Goal: Find specific page/section: Find specific page/section

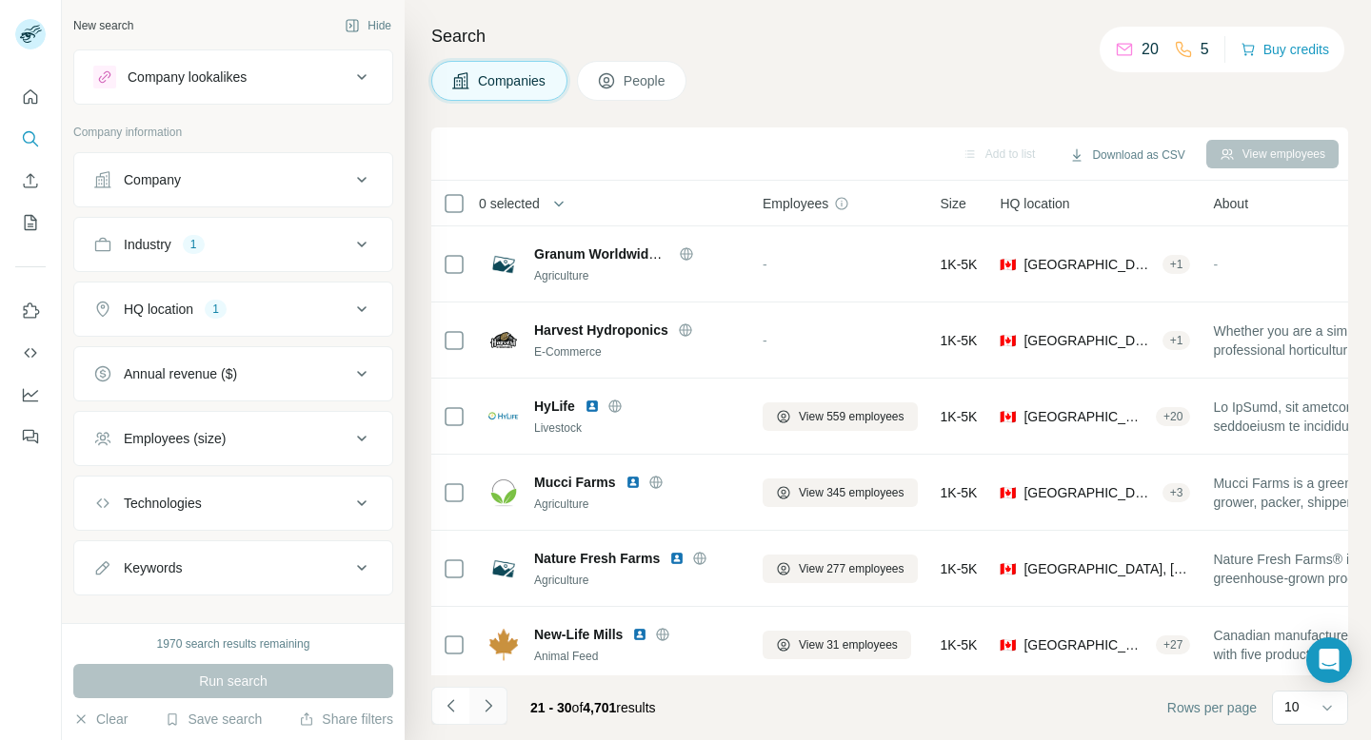
click at [491, 698] on icon "Navigate to next page" at bounding box center [488, 706] width 19 height 19
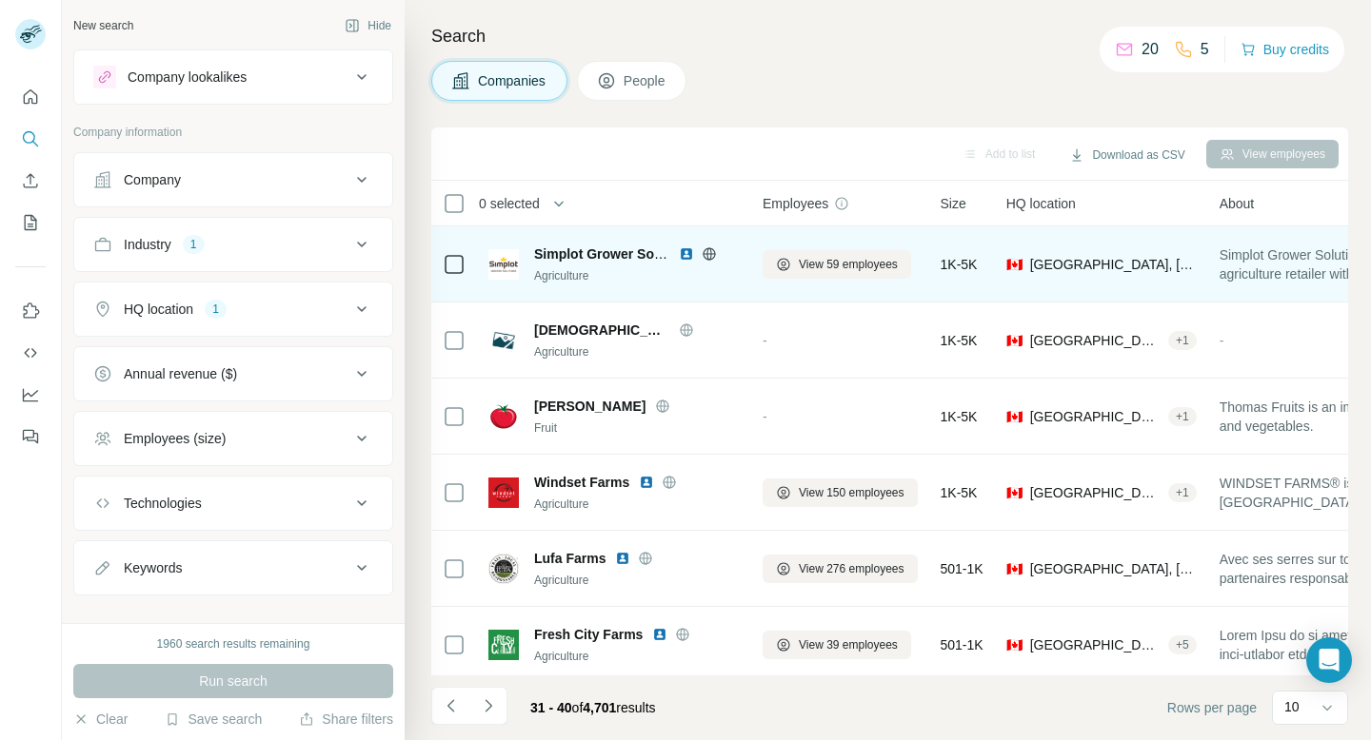
click at [709, 258] on icon at bounding box center [708, 253] width 5 height 12
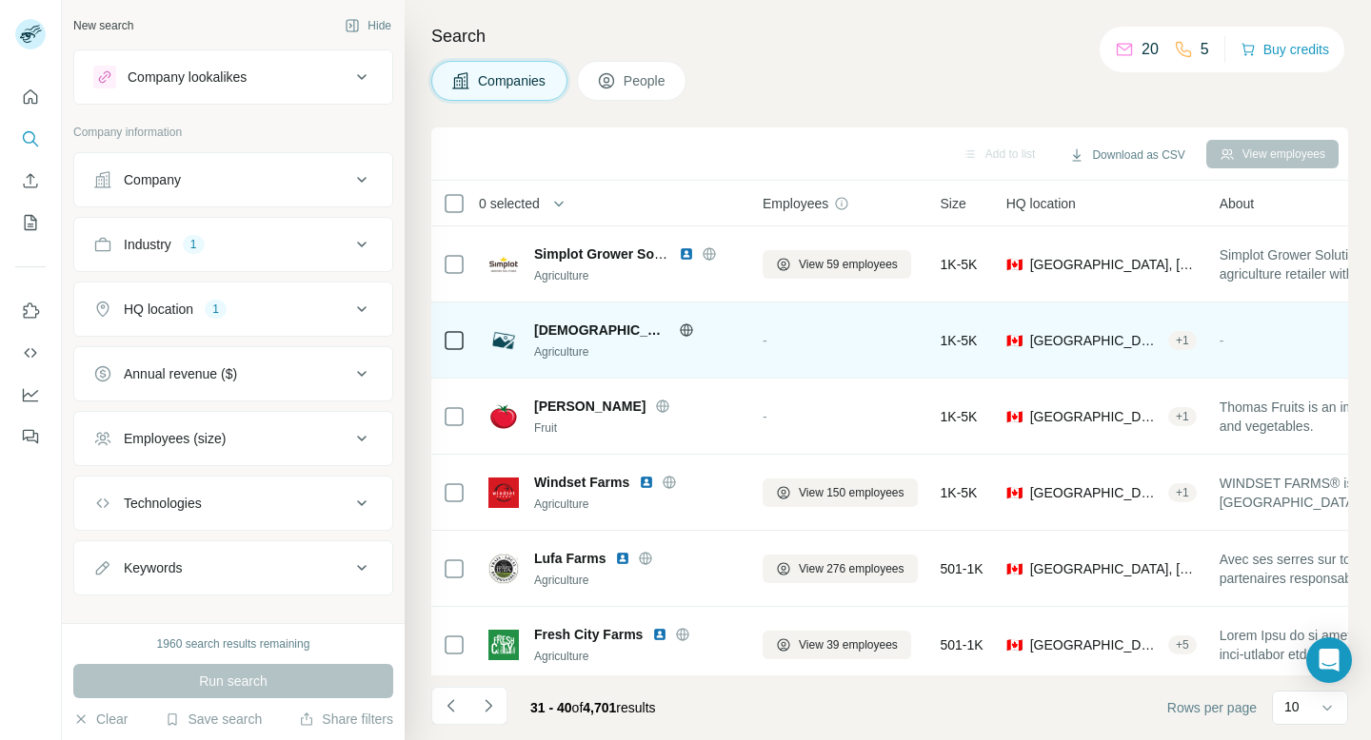
click at [679, 327] on icon at bounding box center [686, 330] width 15 height 15
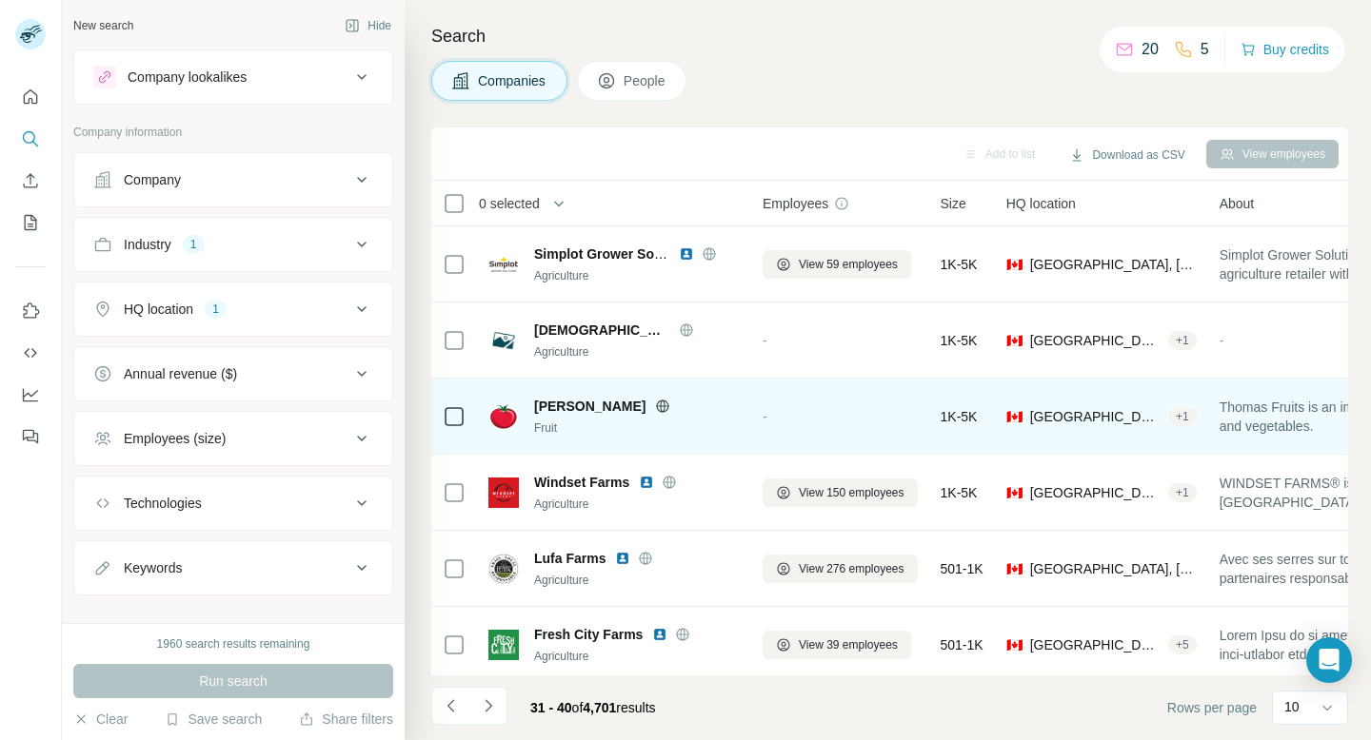
click at [655, 412] on icon at bounding box center [662, 406] width 15 height 15
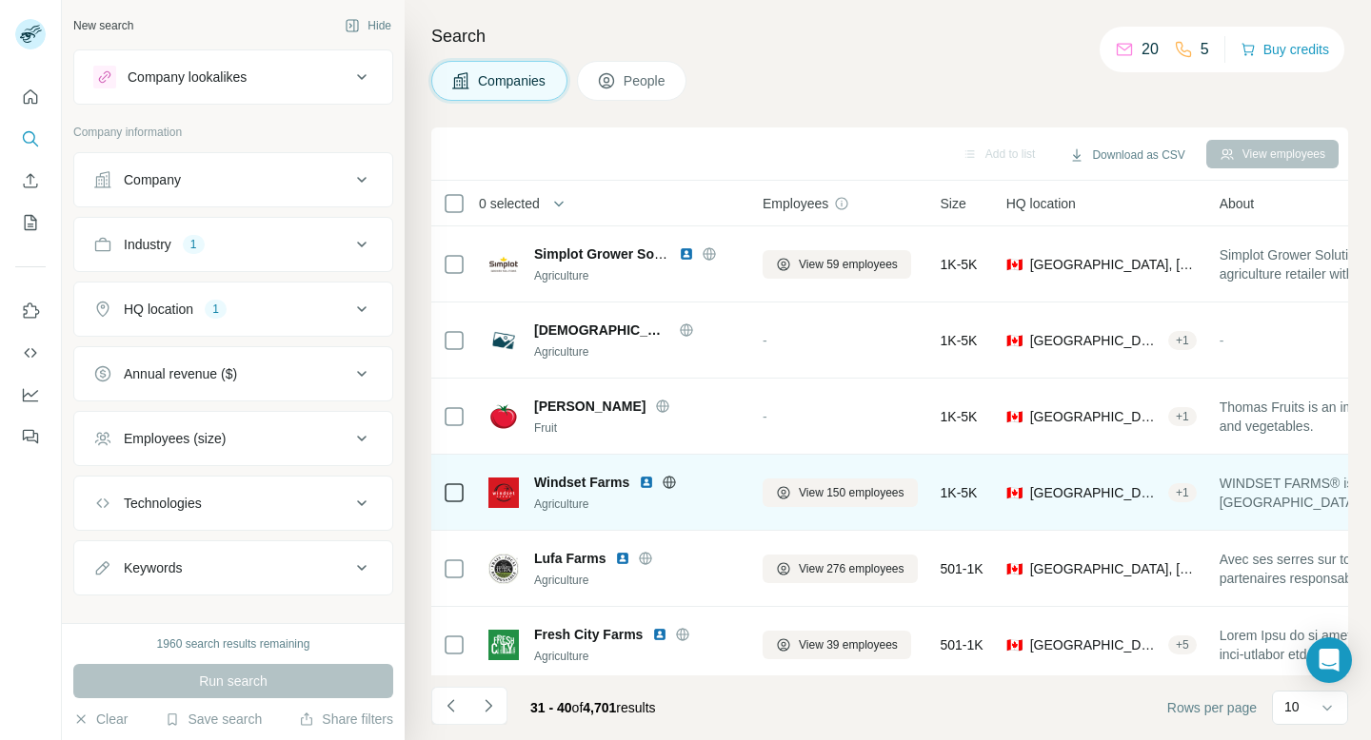
click at [674, 478] on icon at bounding box center [669, 482] width 12 height 12
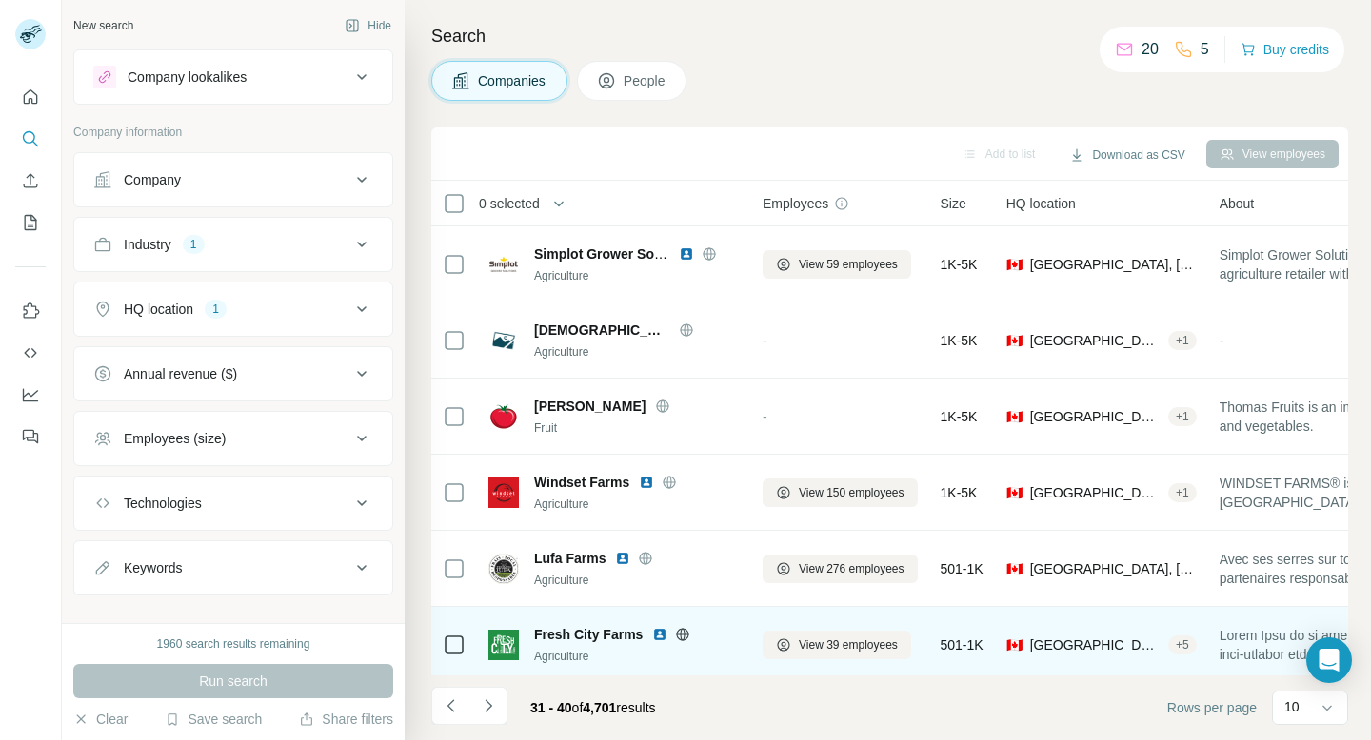
click at [681, 629] on icon at bounding box center [682, 634] width 15 height 15
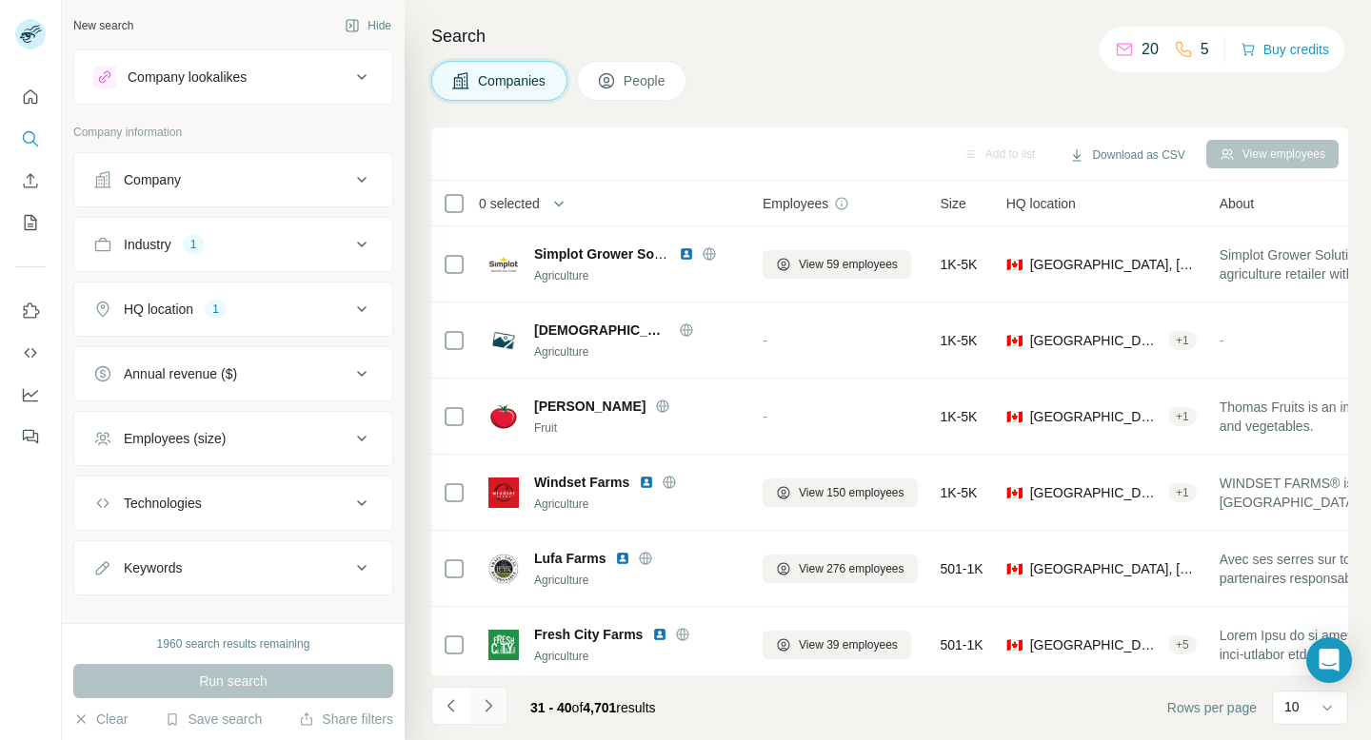
click at [493, 701] on icon "Navigate to next page" at bounding box center [488, 706] width 19 height 19
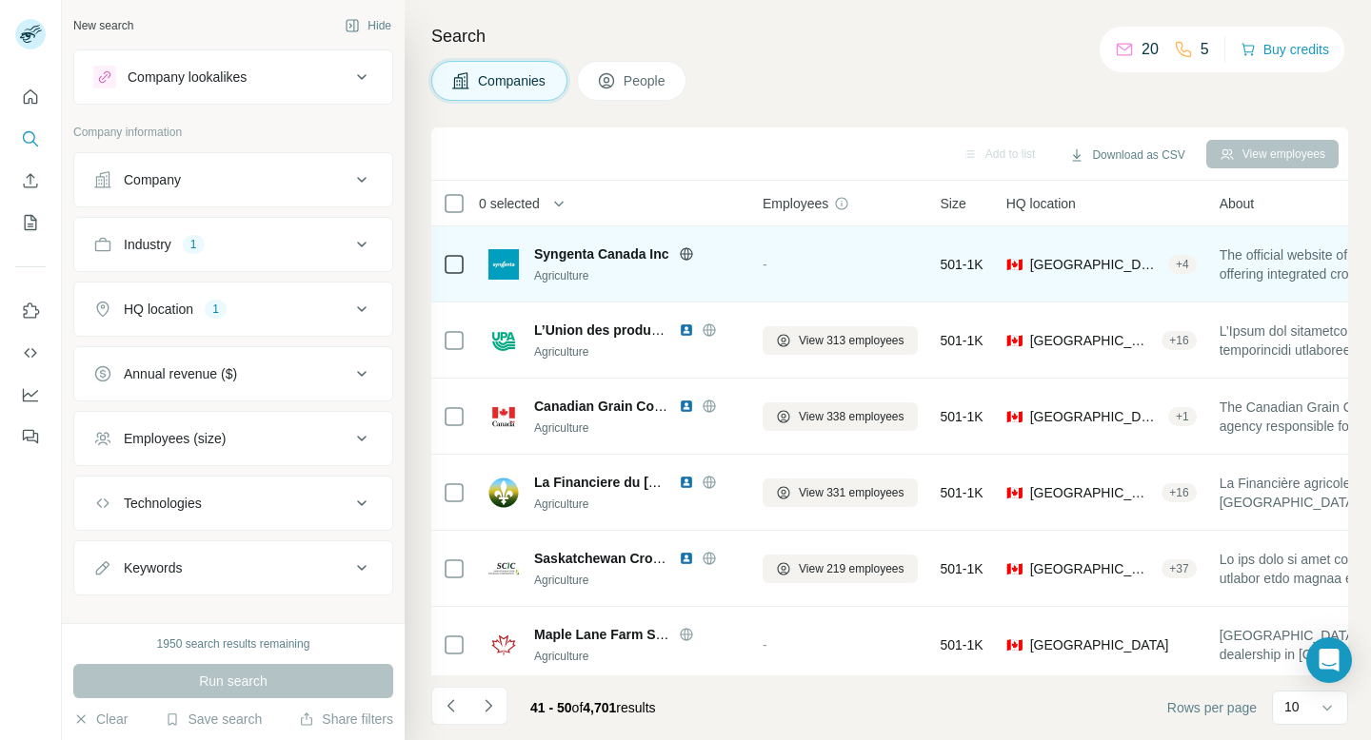
click at [683, 254] on icon at bounding box center [686, 254] width 15 height 15
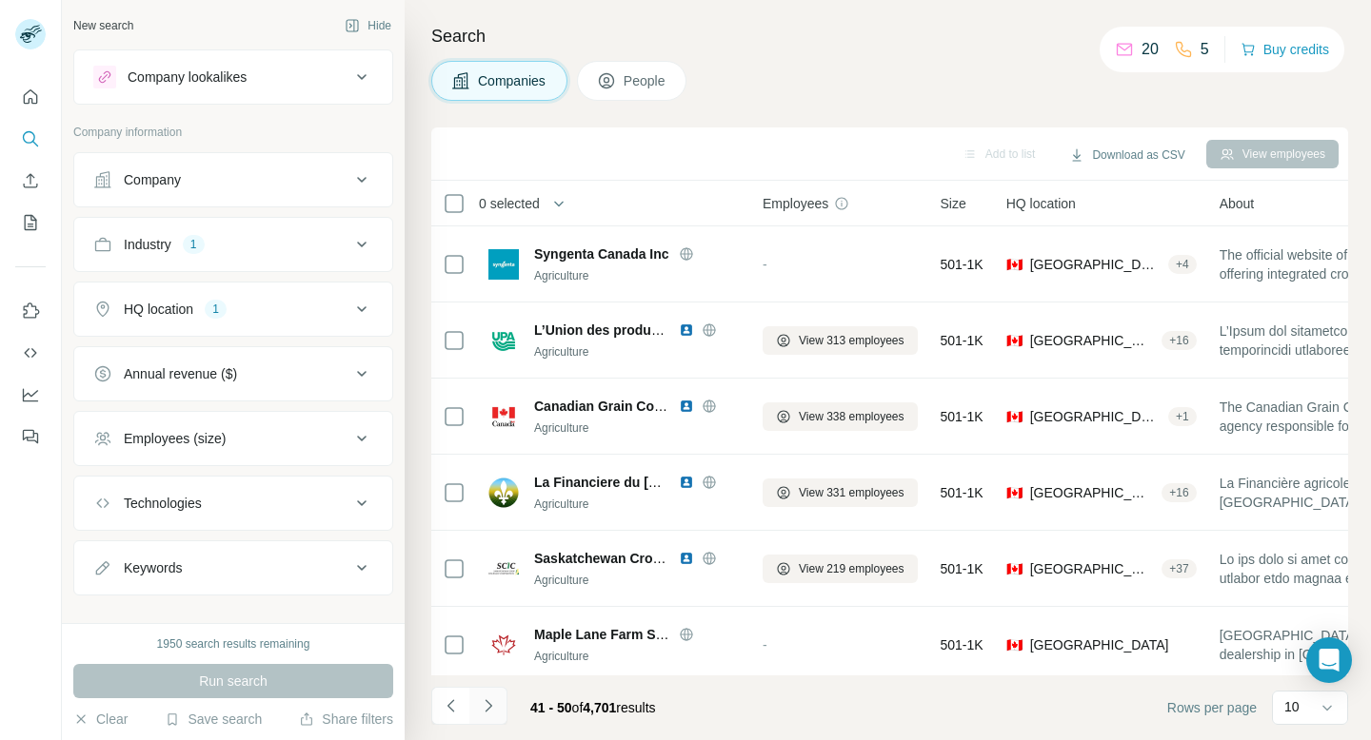
click at [486, 708] on icon "Navigate to next page" at bounding box center [488, 706] width 19 height 19
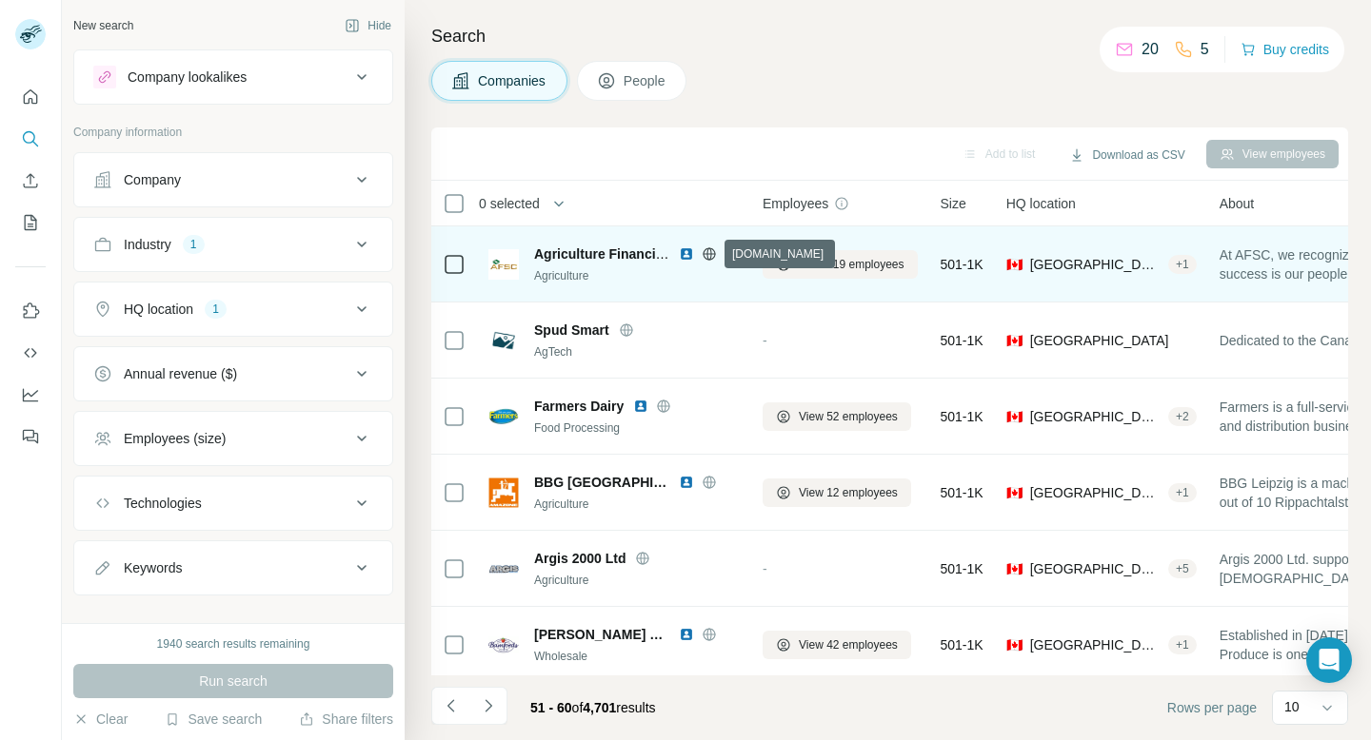
click at [707, 251] on icon at bounding box center [708, 253] width 5 height 12
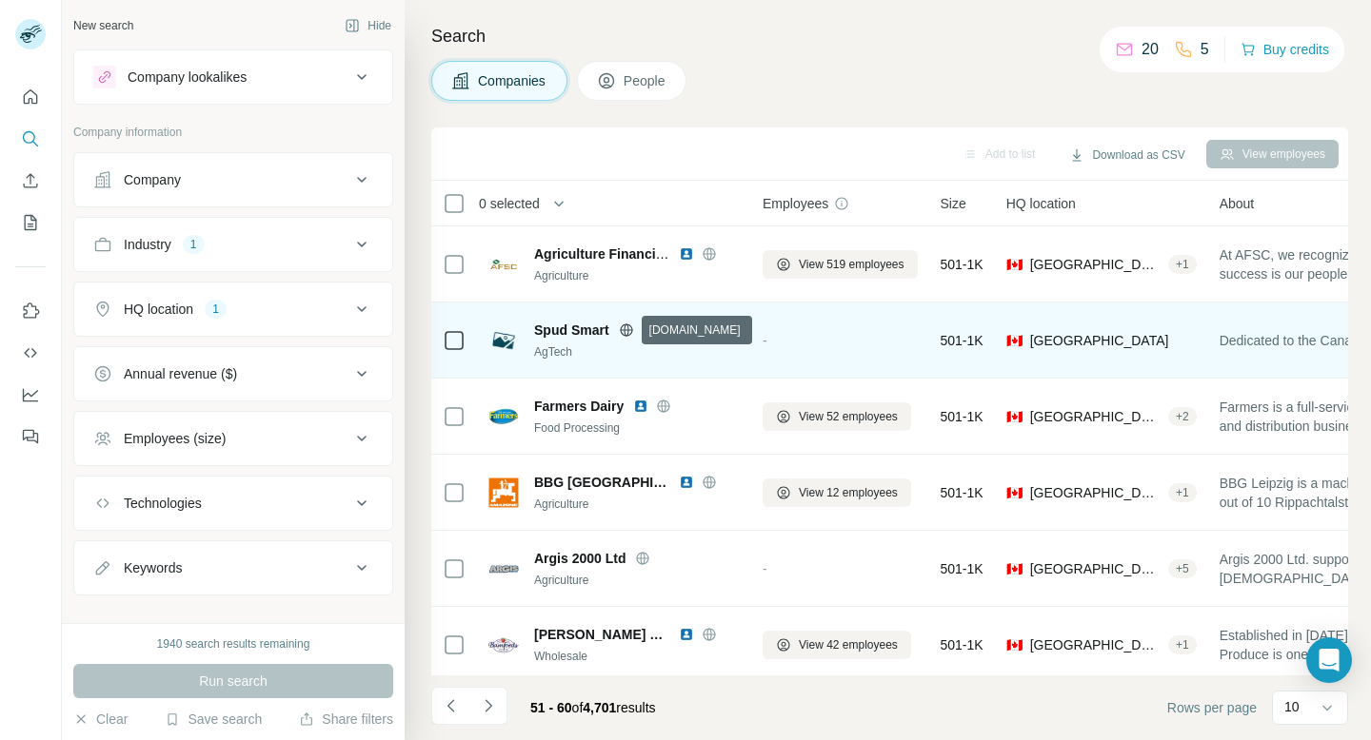
click at [623, 330] on icon at bounding box center [625, 330] width 5 height 12
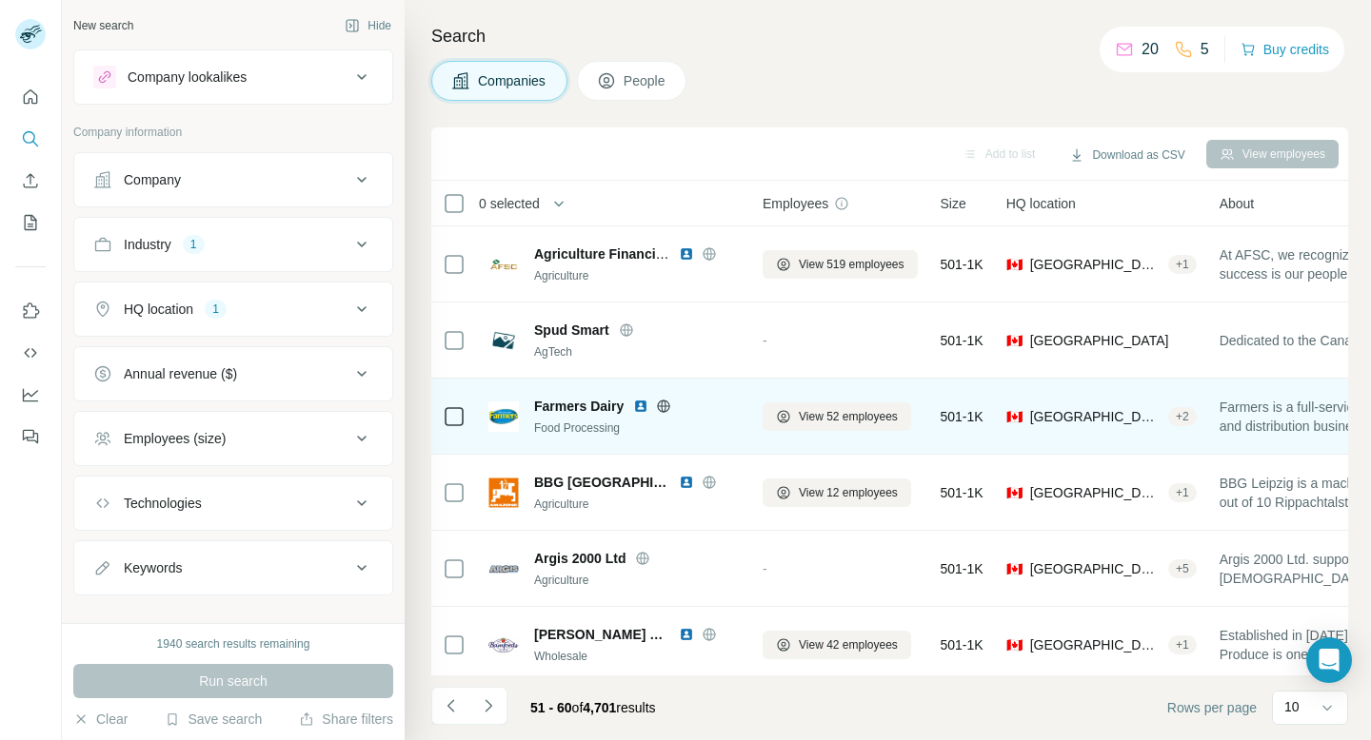
click at [660, 405] on icon at bounding box center [664, 405] width 12 height 1
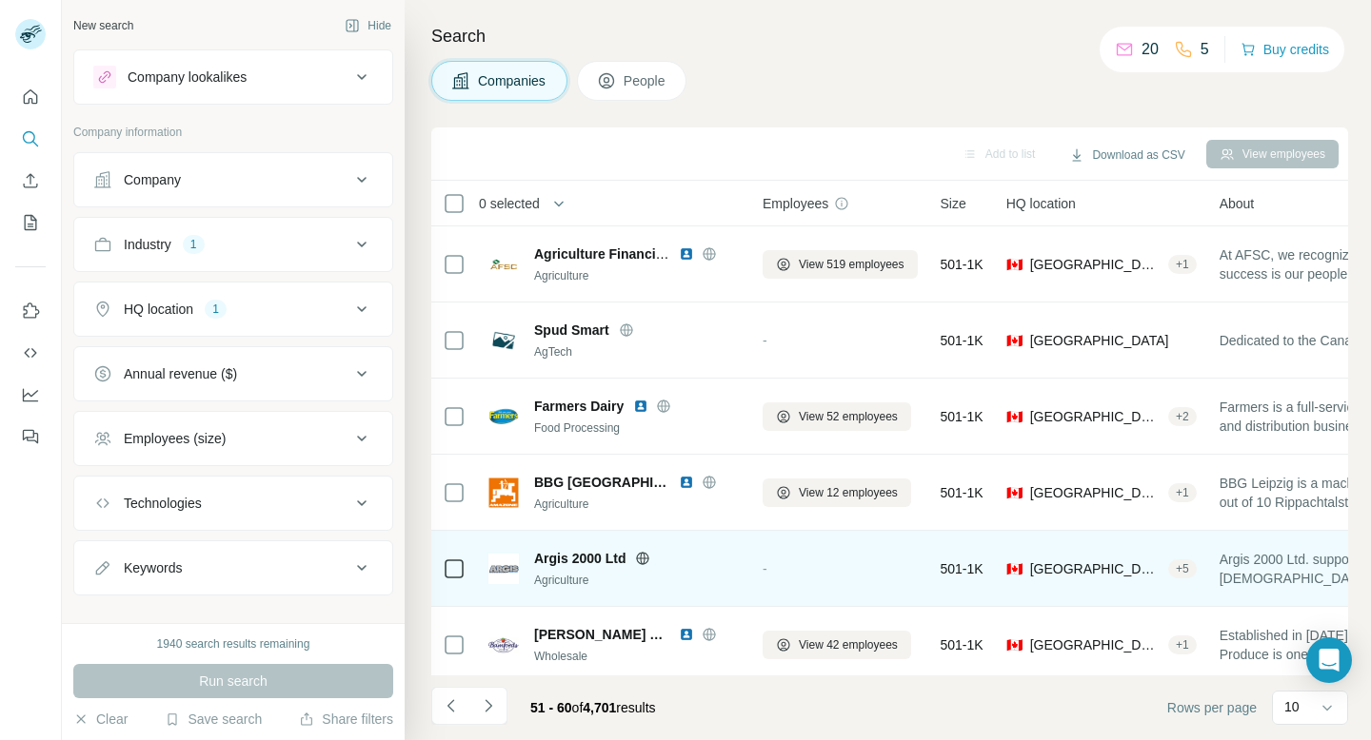
click at [643, 558] on icon at bounding box center [643, 558] width 12 height 1
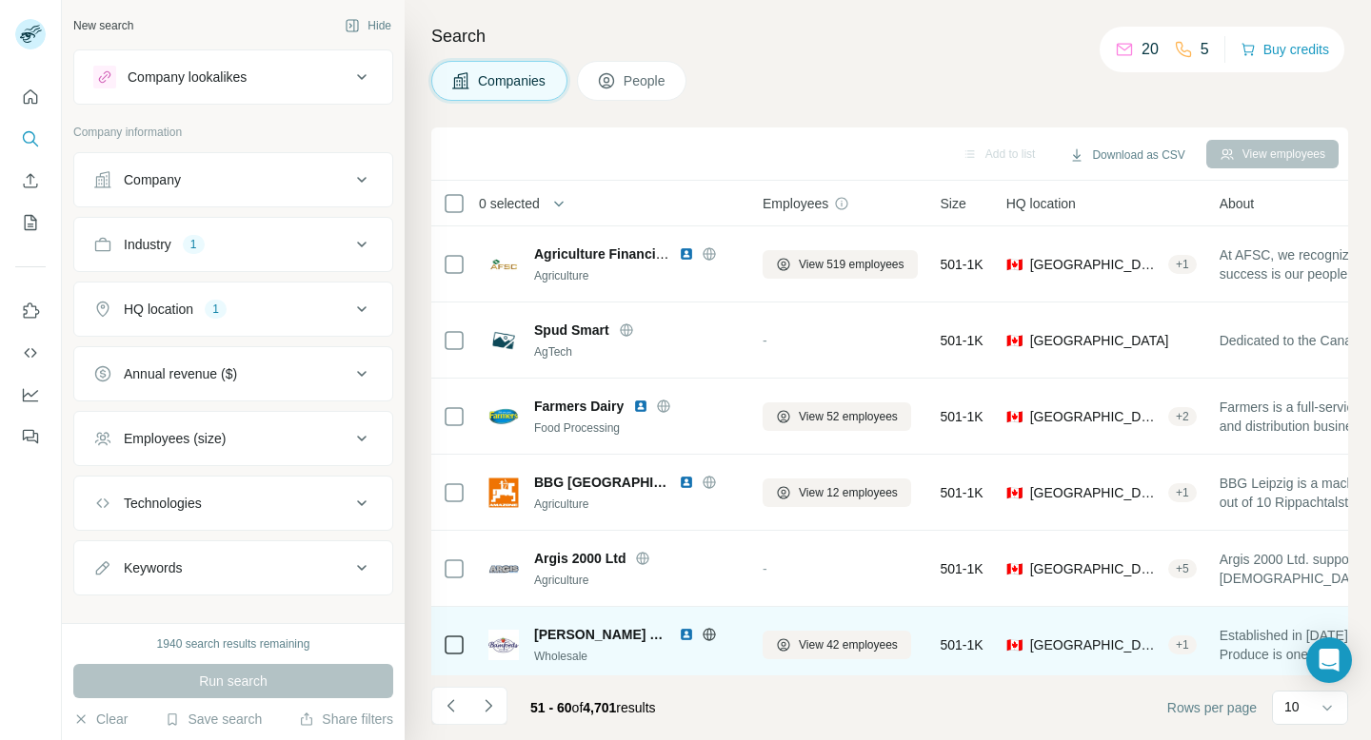
click at [701, 632] on icon at bounding box center [708, 634] width 15 height 15
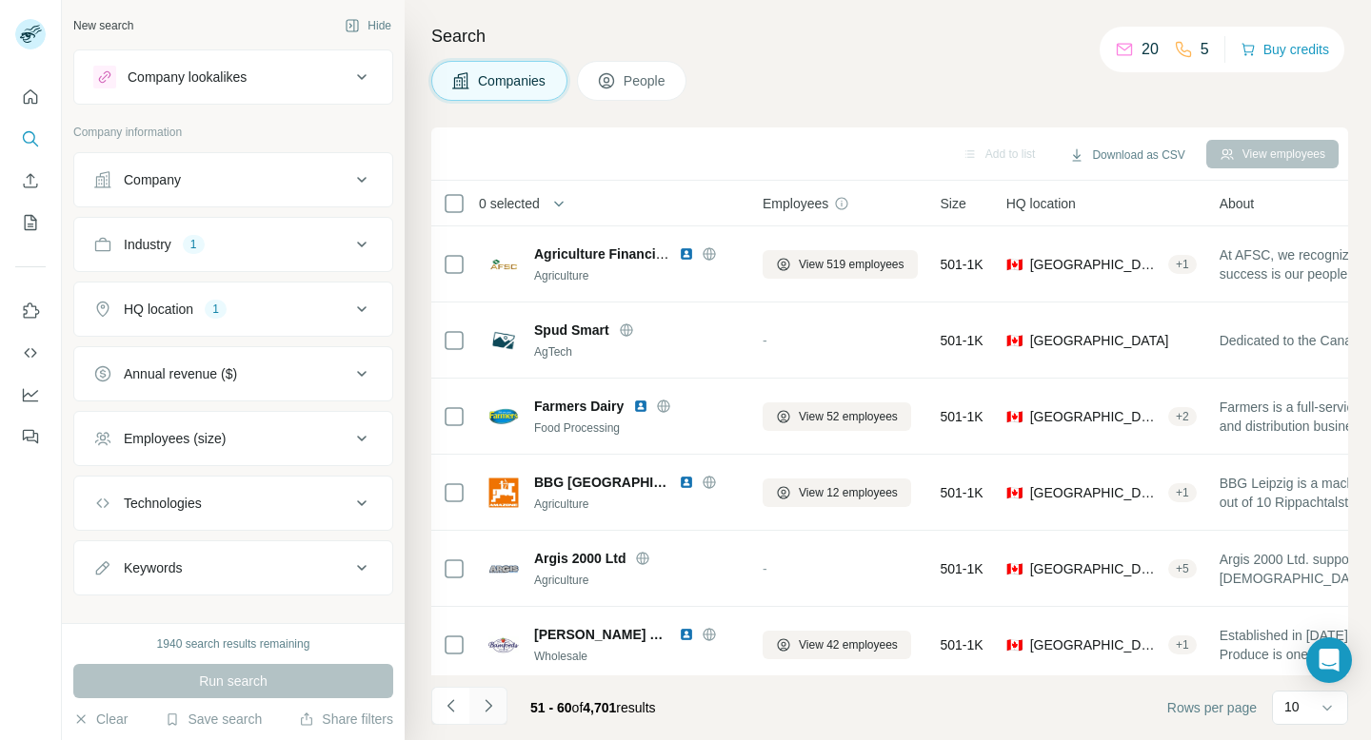
click at [485, 718] on button "Navigate to next page" at bounding box center [488, 706] width 38 height 38
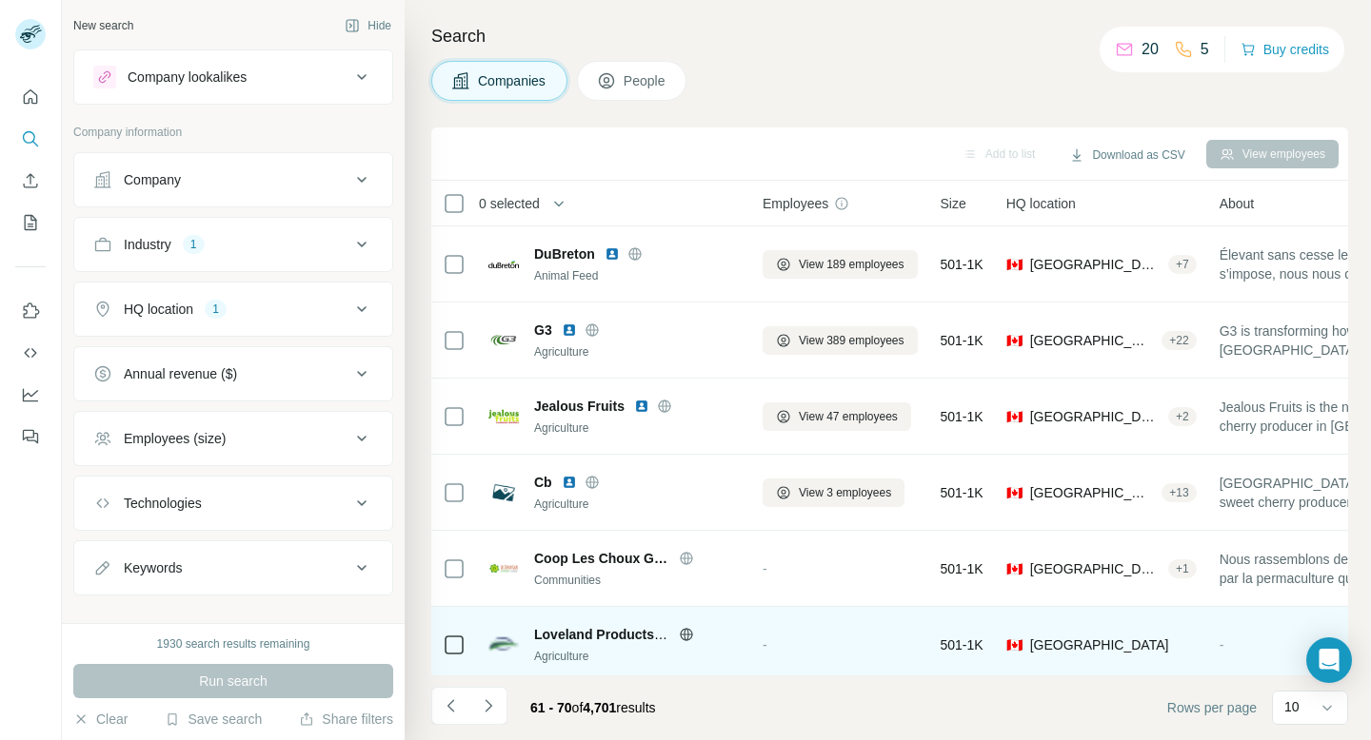
click at [523, 621] on div "Loveland Products Canada Agriculture" at bounding box center [613, 645] width 251 height 52
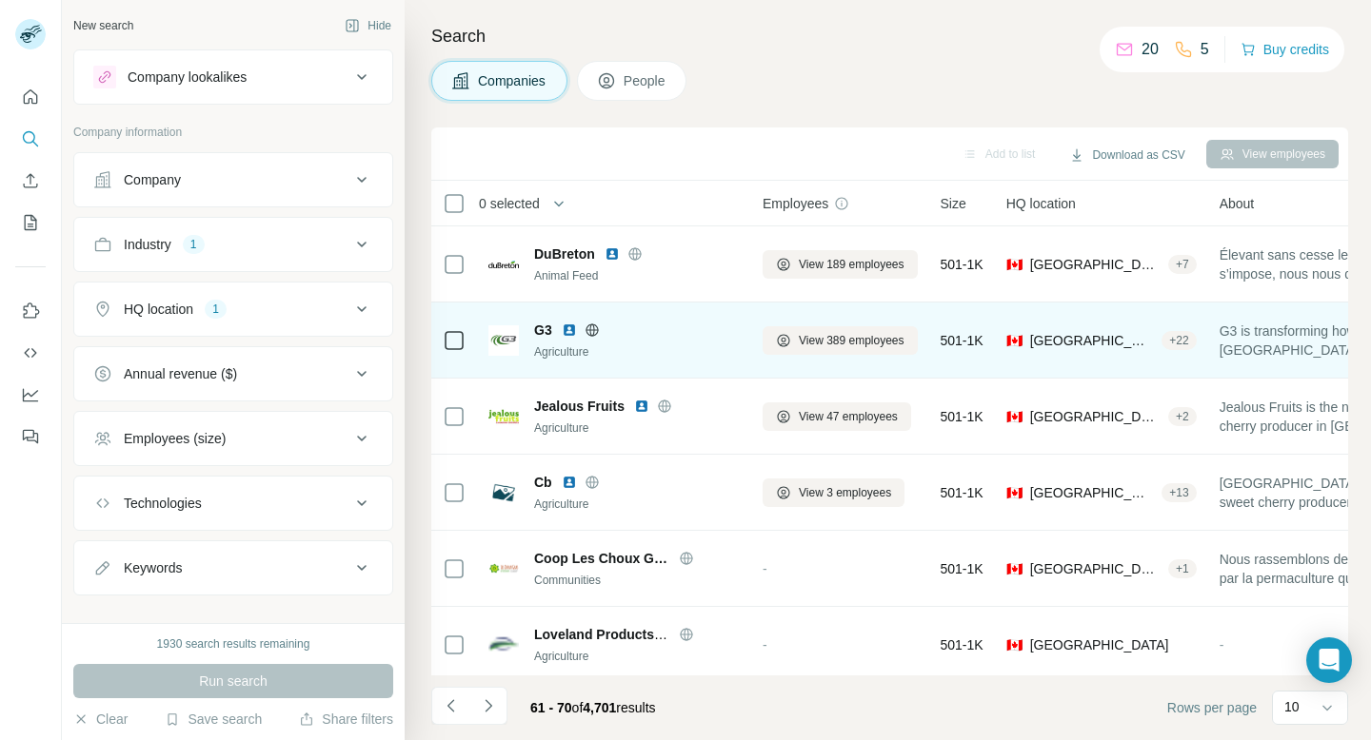
click at [593, 324] on icon at bounding box center [591, 330] width 12 height 12
